Goal: Task Accomplishment & Management: Complete application form

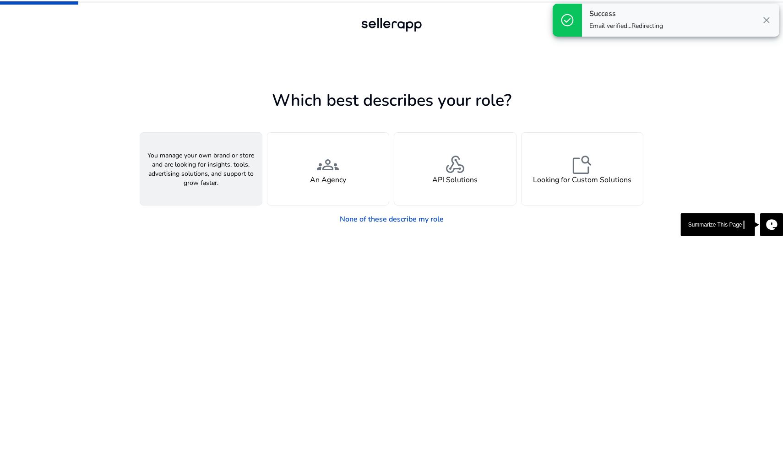
click at [167, 153] on div "person A Seller" at bounding box center [201, 169] width 122 height 72
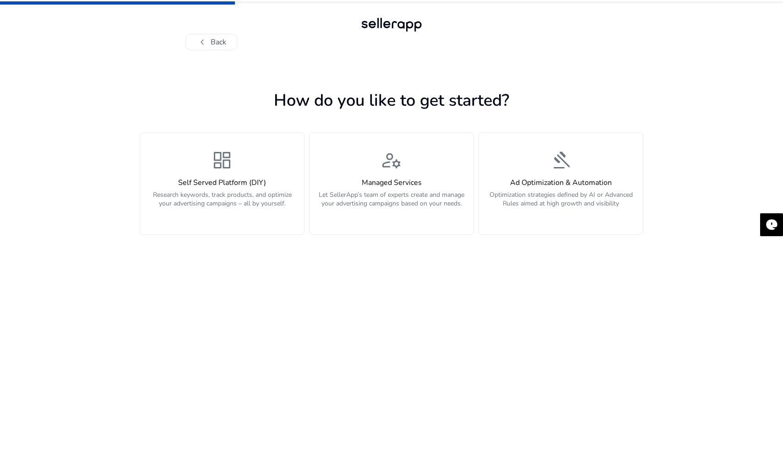
click at [167, 153] on div "dashboard Self Served Platform (DIY) Research keywords, track products, and opt…" at bounding box center [222, 183] width 153 height 69
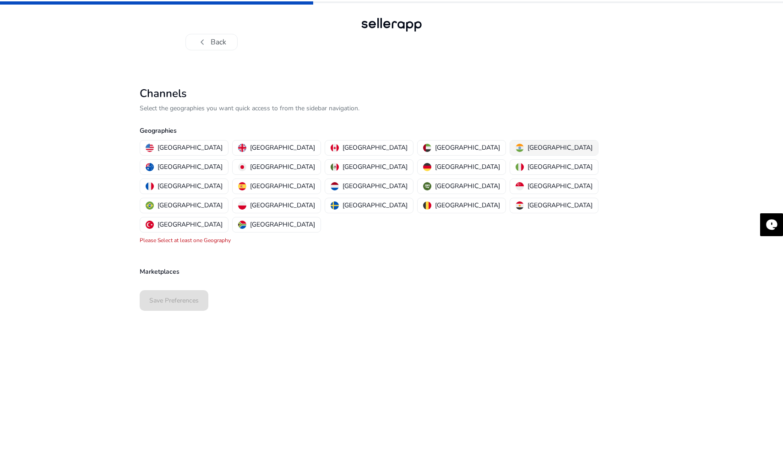
click at [528, 146] on p "[GEOGRAPHIC_DATA]" at bounding box center [560, 148] width 65 height 10
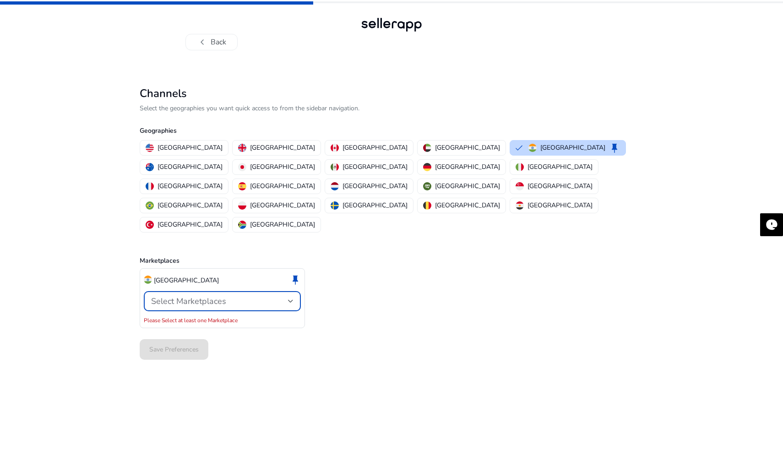
click at [194, 296] on span "Select Marketplaces" at bounding box center [188, 301] width 75 height 11
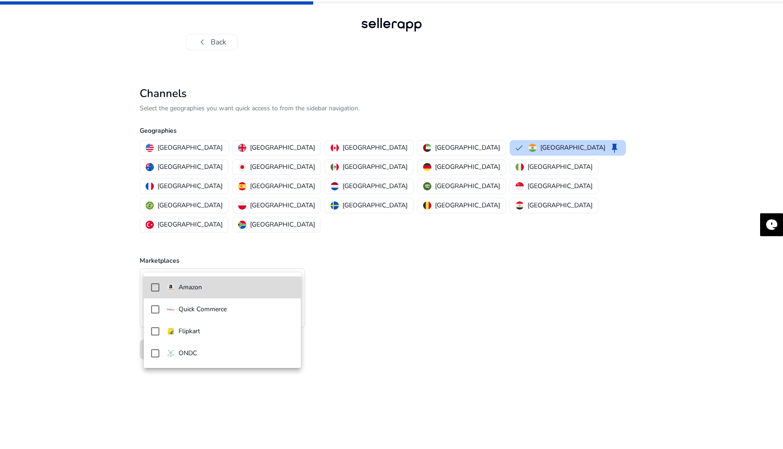
click at [154, 289] on mat-pseudo-checkbox at bounding box center [155, 288] width 8 height 8
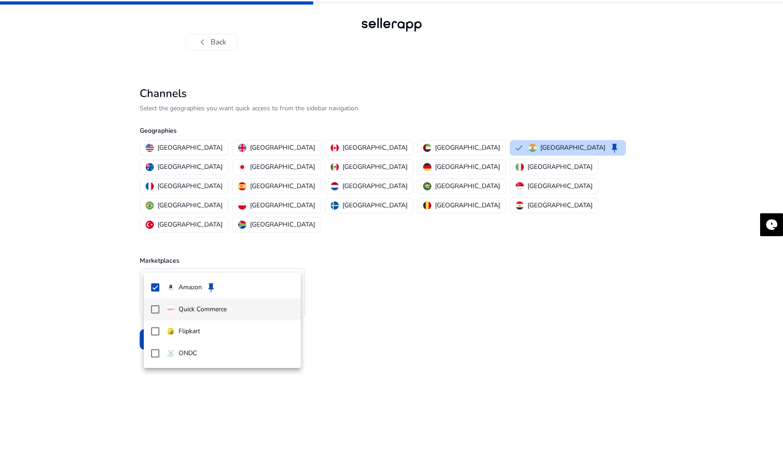
click at [152, 306] on mat-pseudo-checkbox at bounding box center [155, 310] width 8 height 8
click at [154, 329] on mat-pseudo-checkbox at bounding box center [155, 332] width 8 height 8
click at [367, 252] on div at bounding box center [391, 224] width 783 height 449
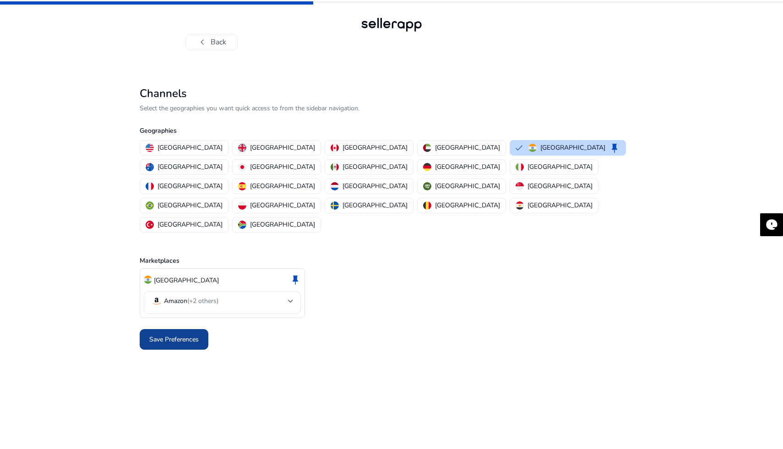
click at [159, 329] on span at bounding box center [174, 340] width 69 height 22
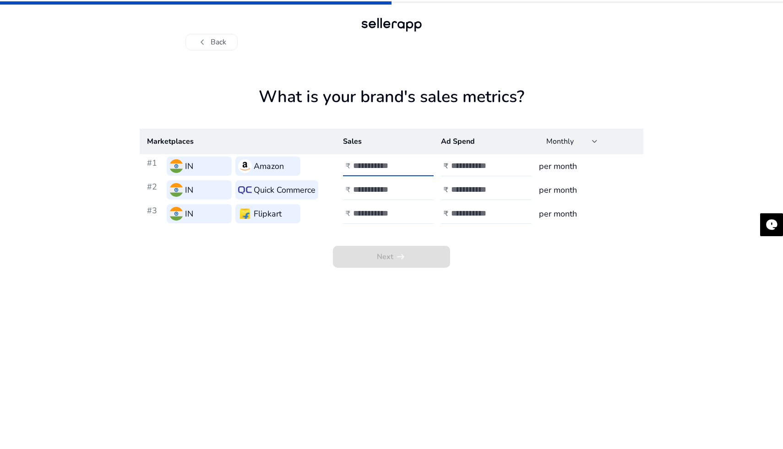
click at [364, 166] on input "number" at bounding box center [384, 166] width 62 height 10
click at [383, 160] on div at bounding box center [394, 166] width 82 height 20
type input "*"
click at [572, 147] on div "Monthly" at bounding box center [572, 141] width 51 height 11
click at [569, 146] on div at bounding box center [391, 224] width 783 height 449
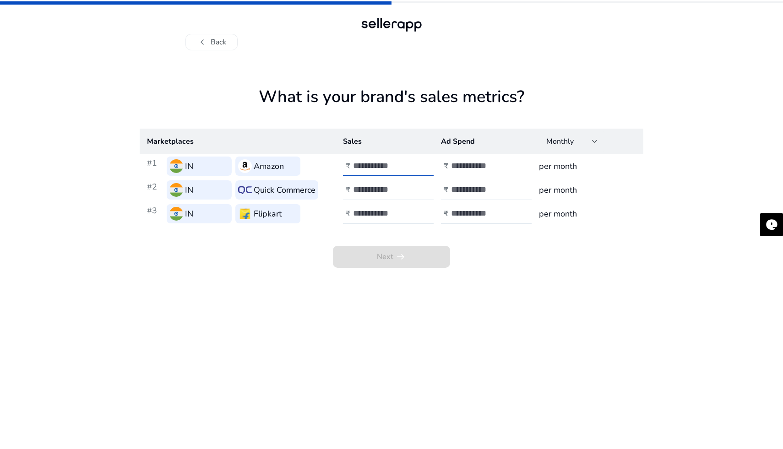
click at [369, 168] on input "number" at bounding box center [384, 166] width 62 height 10
type input "*******"
click at [378, 200] on td "₹" at bounding box center [385, 190] width 98 height 24
click at [374, 164] on input "*******" at bounding box center [384, 166] width 62 height 10
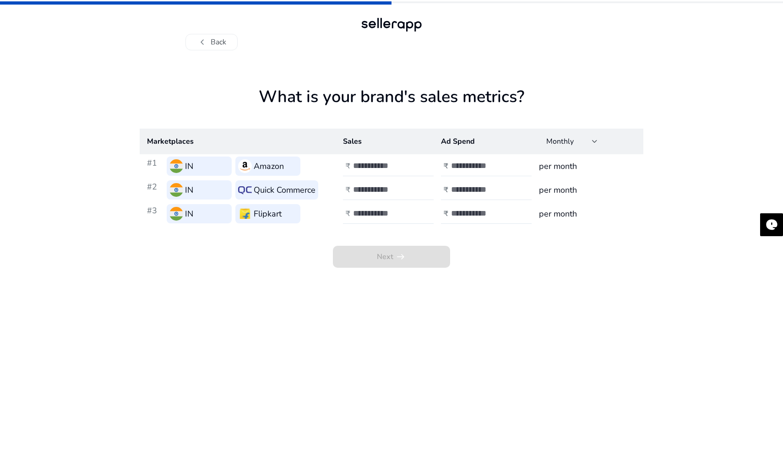
click at [479, 160] on div at bounding box center [492, 166] width 82 height 20
paste input "*******"
type input "*******"
click at [396, 256] on span "arrow_right_alt" at bounding box center [400, 257] width 11 height 11
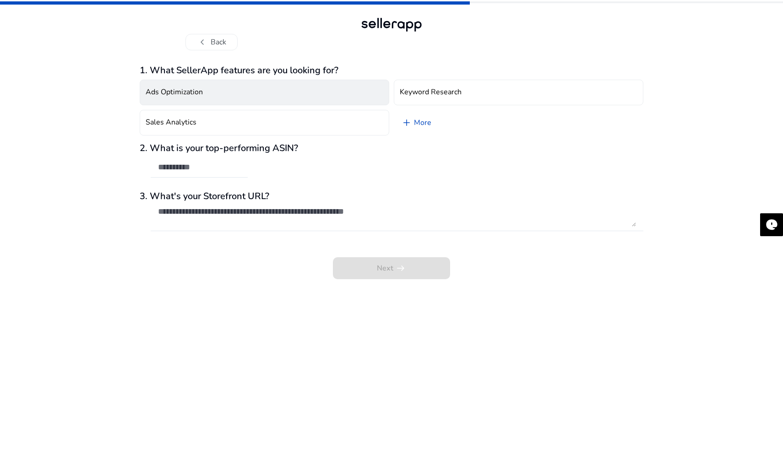
click at [264, 86] on button "Ads Optimization" at bounding box center [265, 93] width 250 height 26
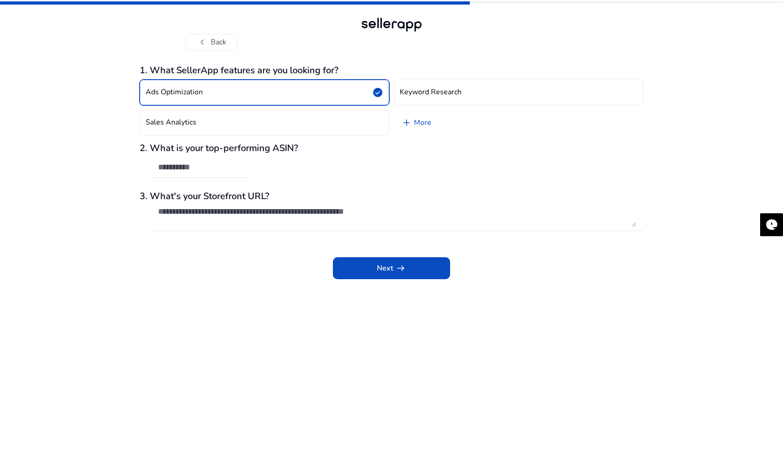
click at [264, 86] on button "Ads Optimization check_circle" at bounding box center [265, 93] width 250 height 26
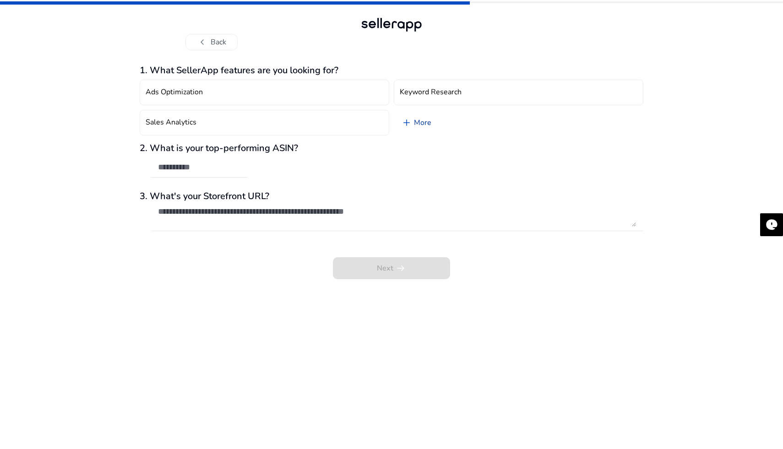
click at [426, 126] on link "add More" at bounding box center [416, 123] width 45 height 26
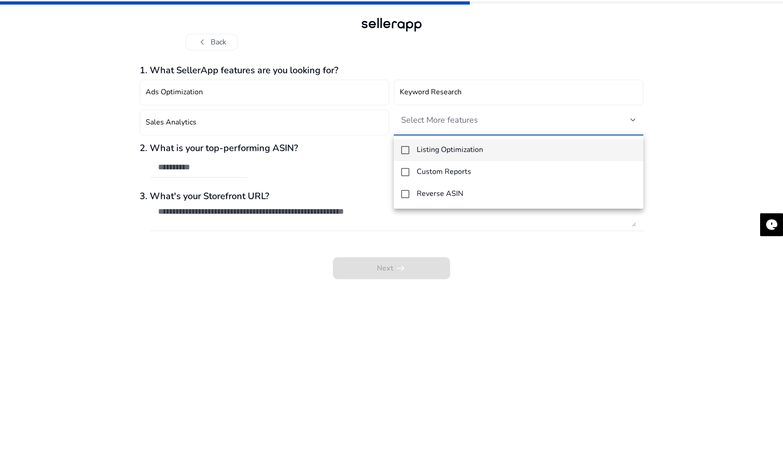
click at [342, 172] on div at bounding box center [391, 224] width 783 height 449
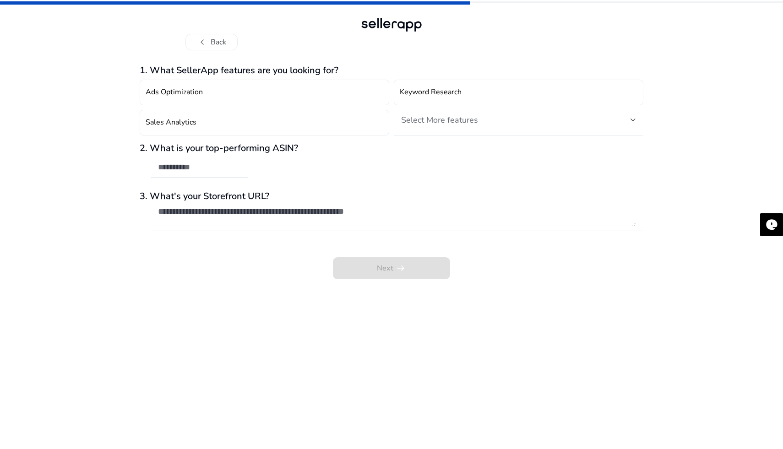
click at [322, 164] on div "2. What is your top-performing ASIN?" at bounding box center [392, 165] width 504 height 44
click at [242, 162] on div at bounding box center [199, 168] width 97 height 20
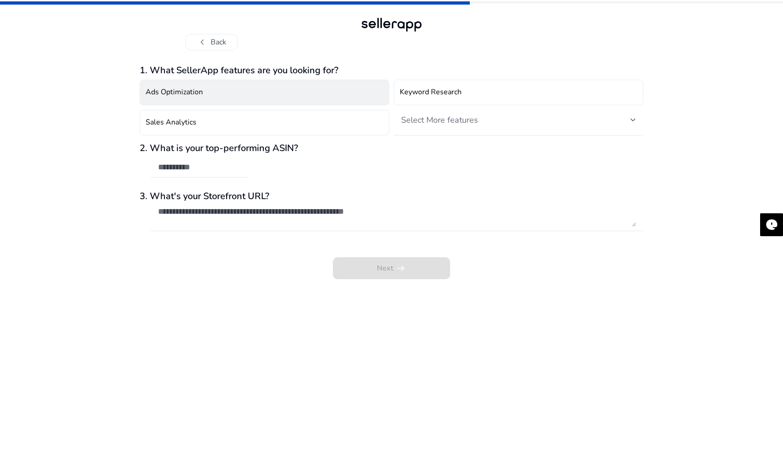
click at [227, 98] on button "Ads Optimization" at bounding box center [265, 93] width 250 height 26
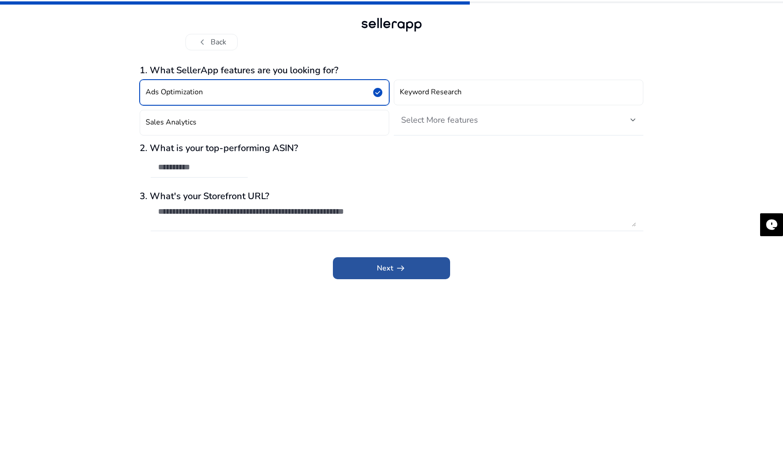
click at [382, 268] on span "Next arrow_right_alt" at bounding box center [391, 268] width 29 height 11
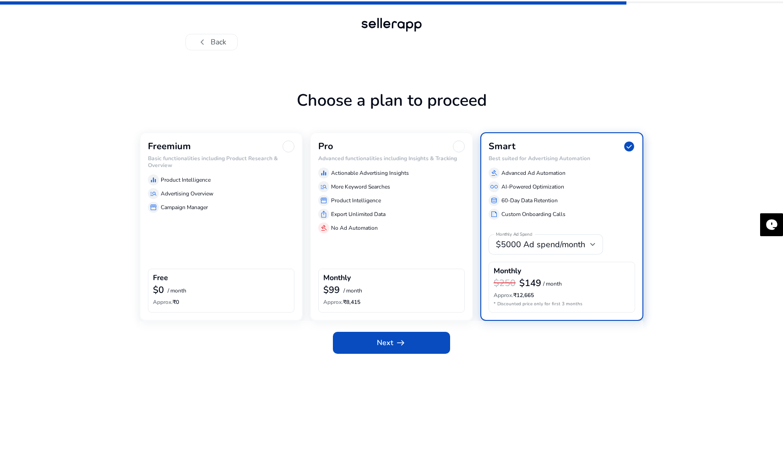
click at [178, 229] on div "Freemium Basic functionalities including Product Research & Overview equalizer …" at bounding box center [221, 226] width 163 height 189
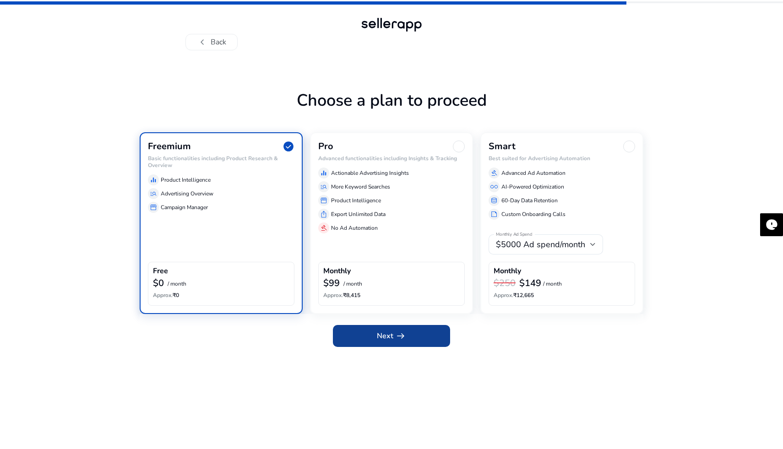
click at [369, 330] on span at bounding box center [391, 336] width 117 height 22
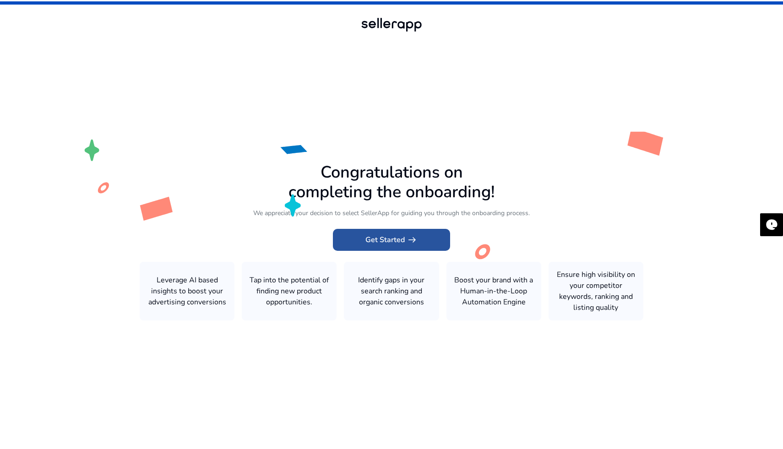
click at [383, 242] on span "Get Started arrow_right_alt" at bounding box center [392, 240] width 52 height 11
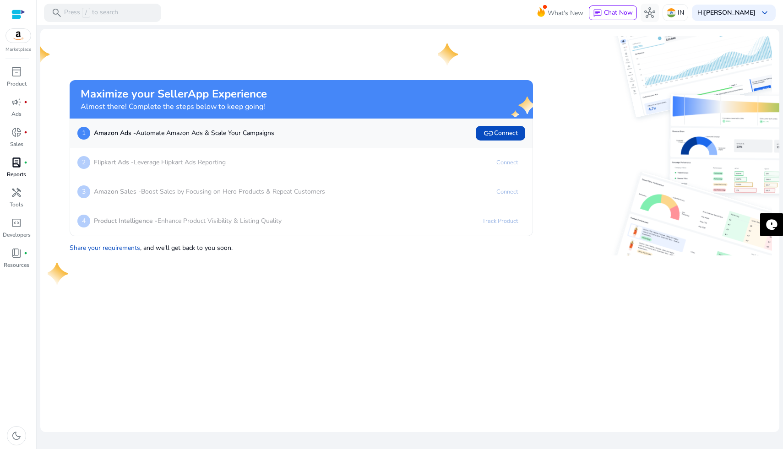
click at [17, 171] on p "Reports" at bounding box center [16, 174] width 19 height 8
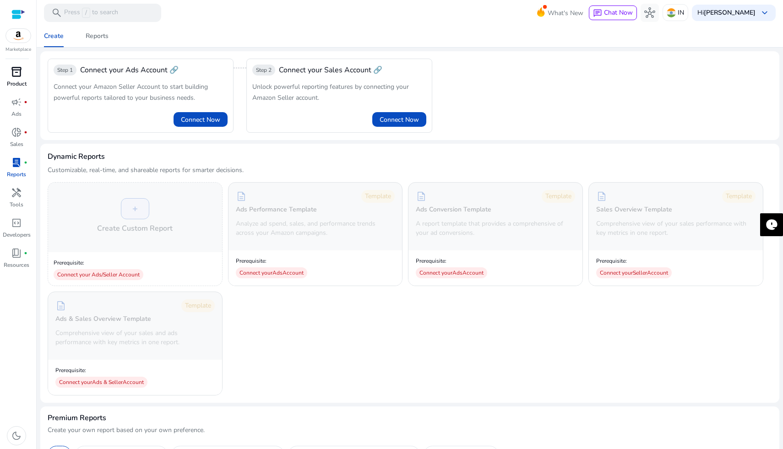
click at [15, 72] on span "inventory_2" at bounding box center [16, 71] width 11 height 11
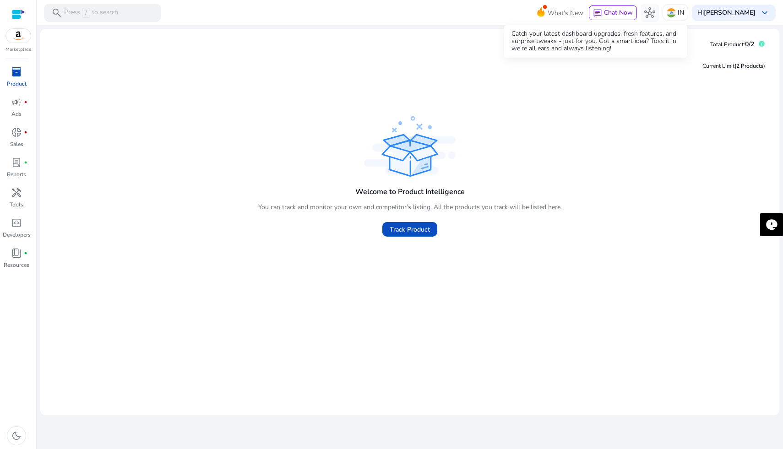
click at [584, 11] on span "What's New" at bounding box center [566, 13] width 36 height 16
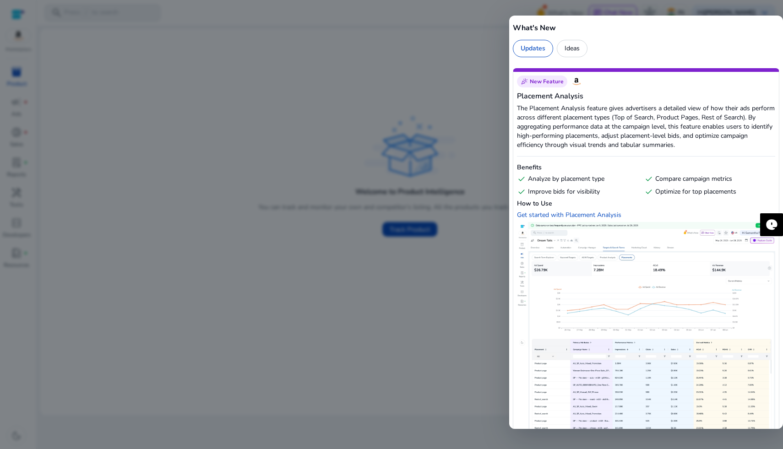
click at [576, 46] on div "Ideas" at bounding box center [572, 48] width 31 height 17
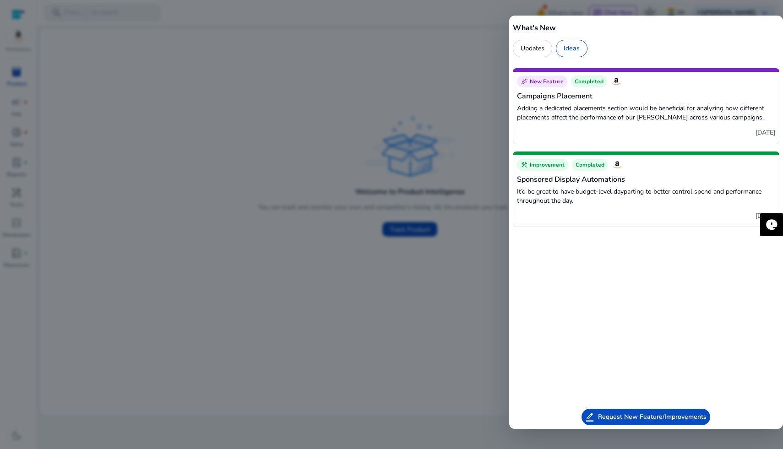
click at [444, 342] on div at bounding box center [391, 224] width 783 height 449
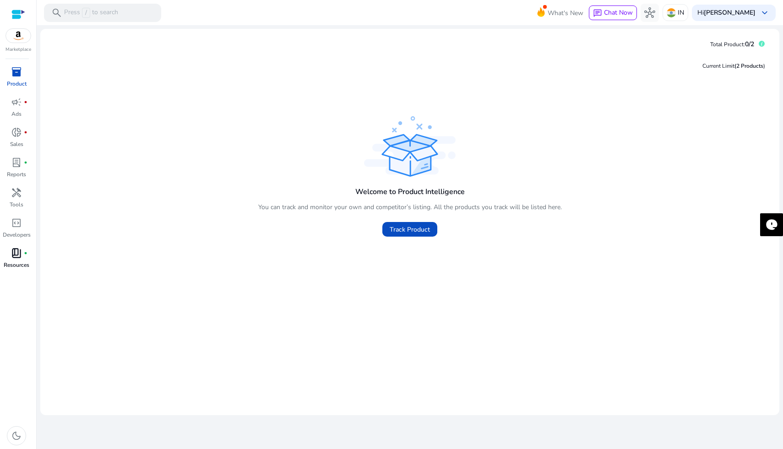
click at [22, 259] on span "book_4" at bounding box center [16, 253] width 11 height 11
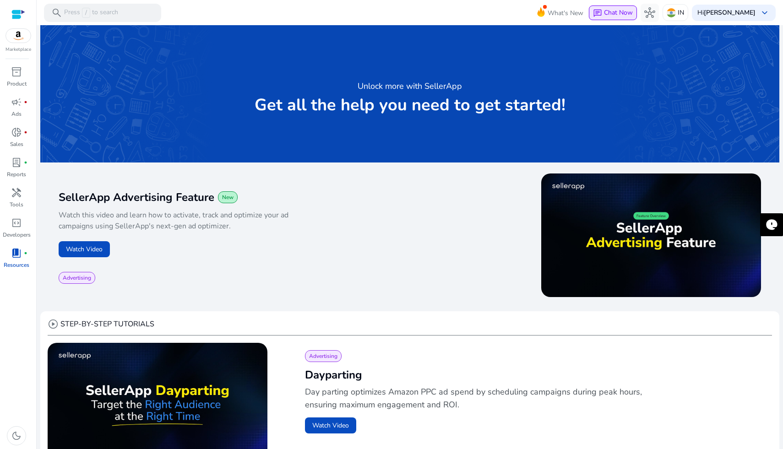
click at [633, 10] on span "Chat Now" at bounding box center [618, 12] width 29 height 9
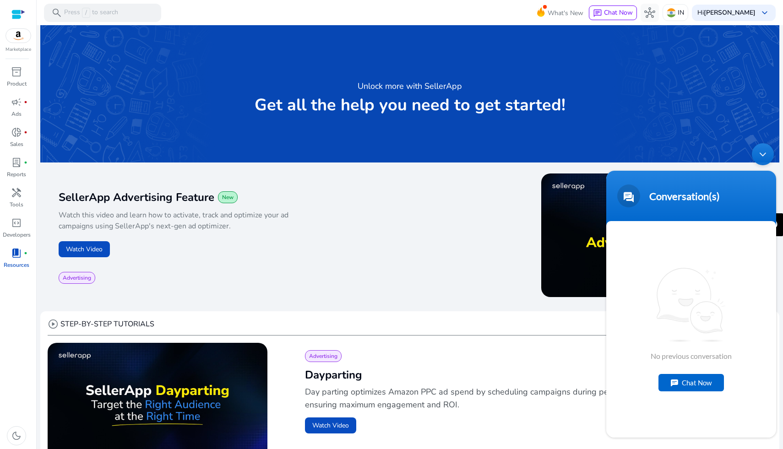
click at [669, 138] on div "Unlock more with SellerApp Get all the help you need to get started!" at bounding box center [409, 93] width 739 height 137
click at [760, 156] on div "Minimize live chat window" at bounding box center [763, 154] width 22 height 22
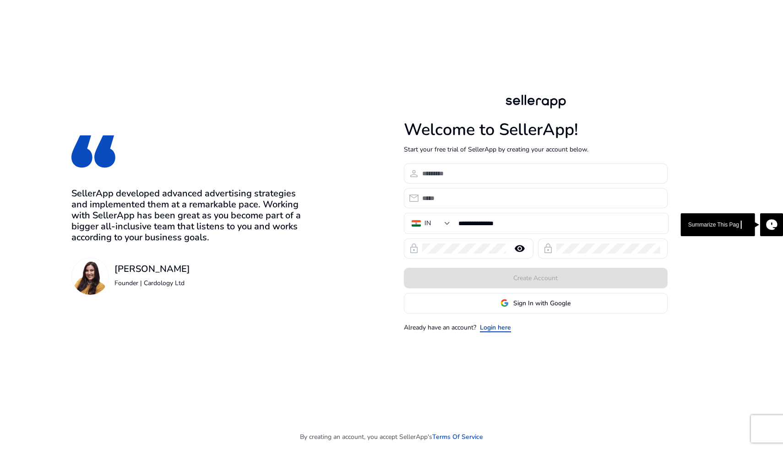
click at [495, 323] on link "Login here" at bounding box center [495, 328] width 31 height 10
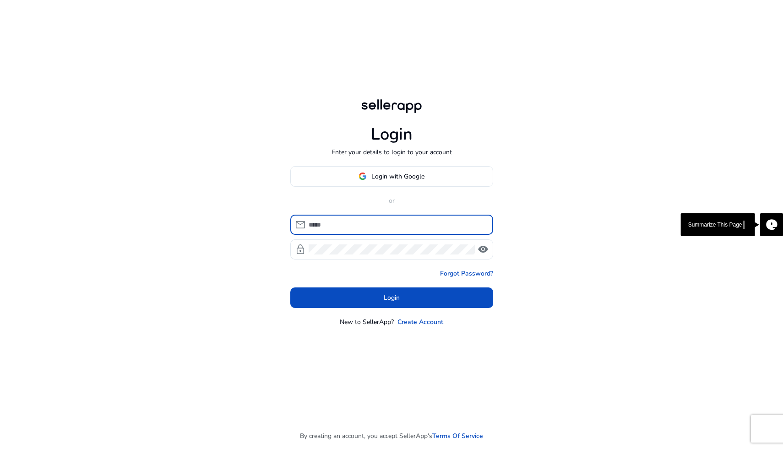
type input "**********"
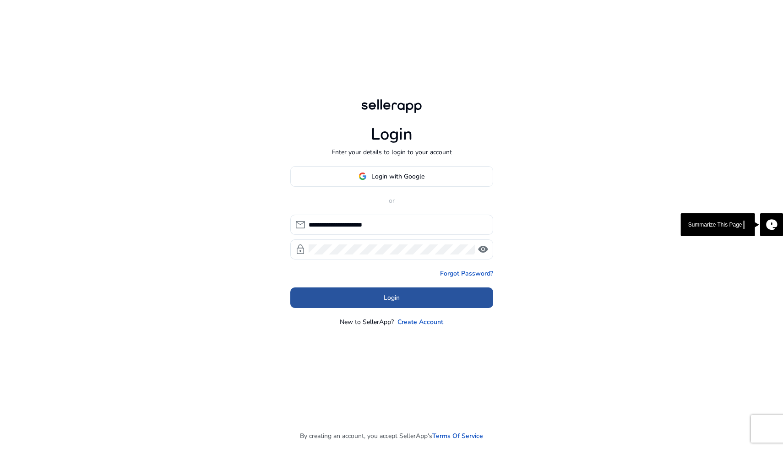
click at [393, 301] on span "Login" at bounding box center [392, 298] width 16 height 10
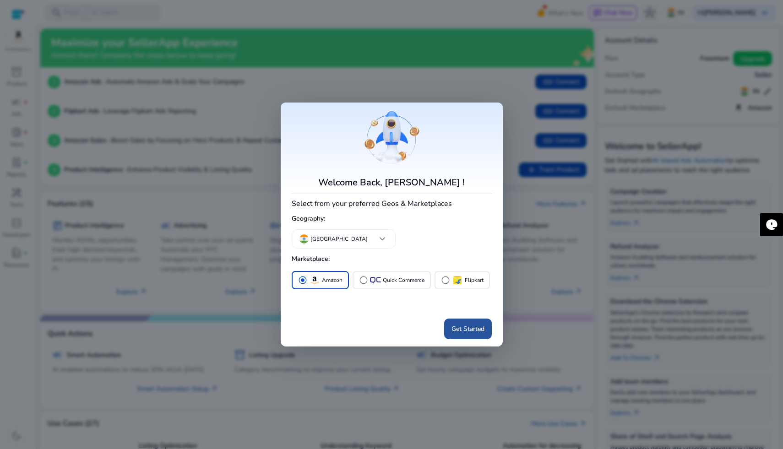
click at [468, 326] on span "Get Started" at bounding box center [468, 329] width 33 height 10
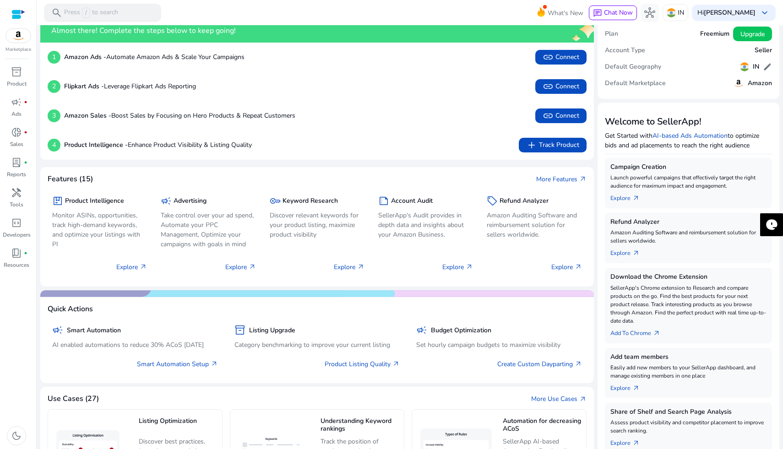
scroll to position [26, 0]
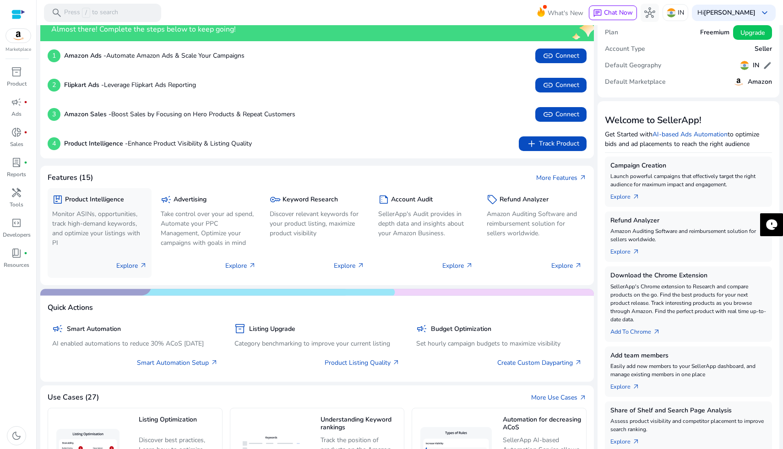
click at [126, 267] on p "Explore arrow_outward" at bounding box center [131, 266] width 31 height 10
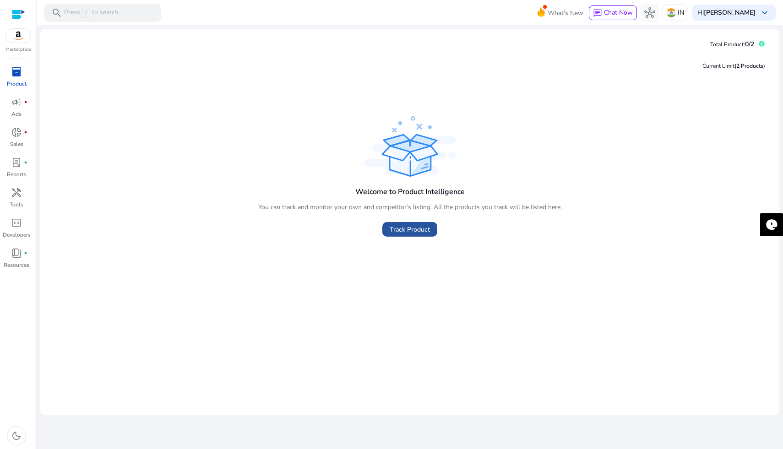
click at [412, 229] on span "Track Product" at bounding box center [410, 230] width 40 height 10
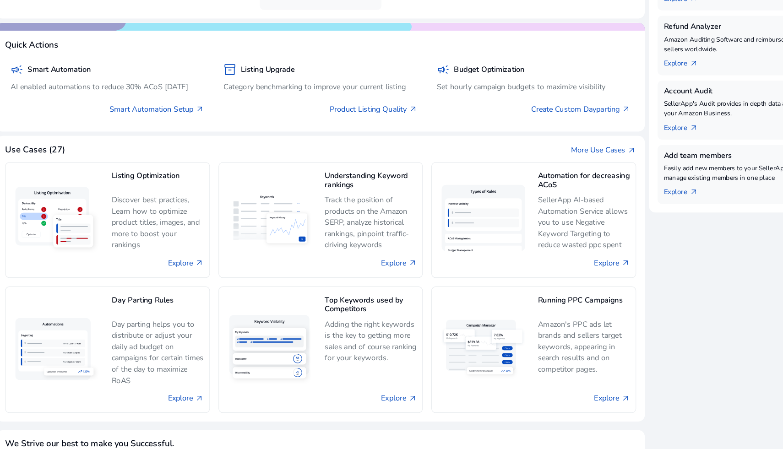
scroll to position [312, 0]
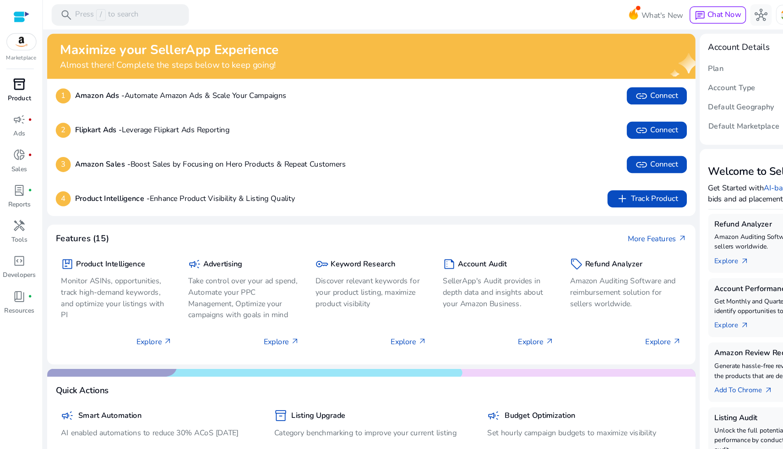
click at [12, 72] on span "inventory_2" at bounding box center [16, 71] width 11 height 11
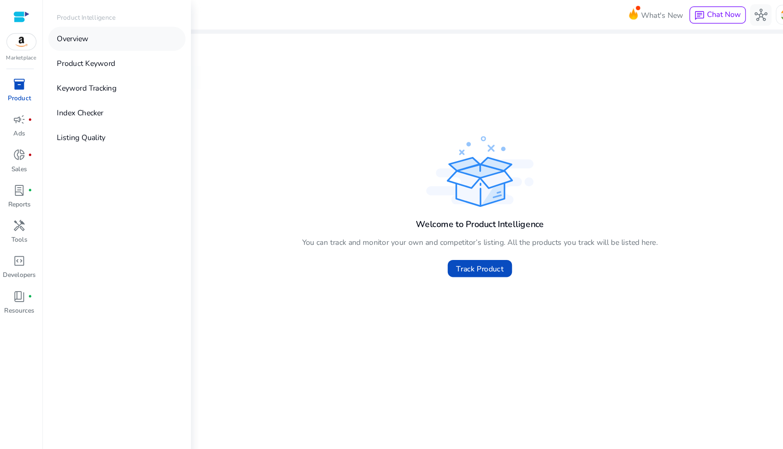
click at [77, 31] on link "Overview" at bounding box center [99, 33] width 117 height 21
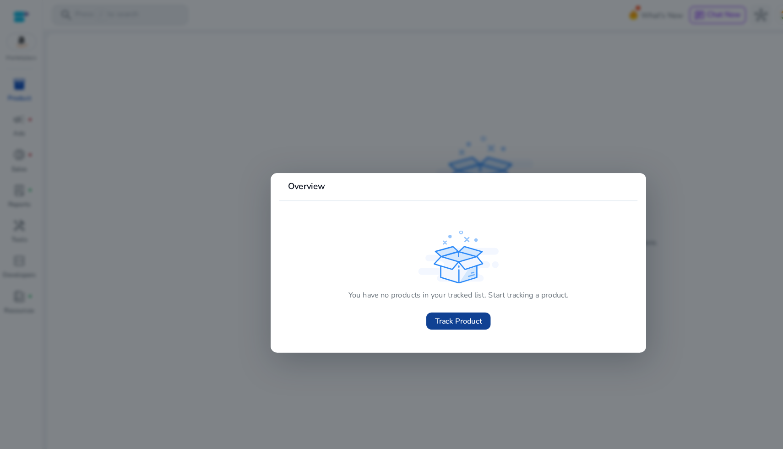
click at [385, 281] on span at bounding box center [391, 274] width 55 height 22
